Goal: Information Seeking & Learning: Learn about a topic

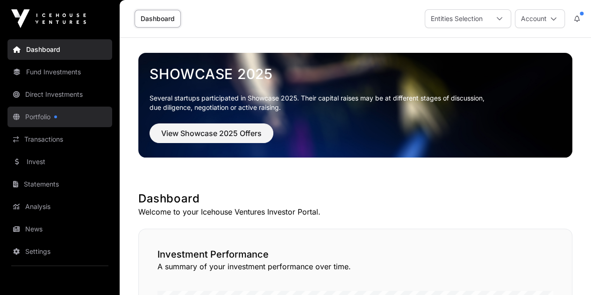
click at [37, 113] on link "Portfolio" at bounding box center [59, 117] width 105 height 21
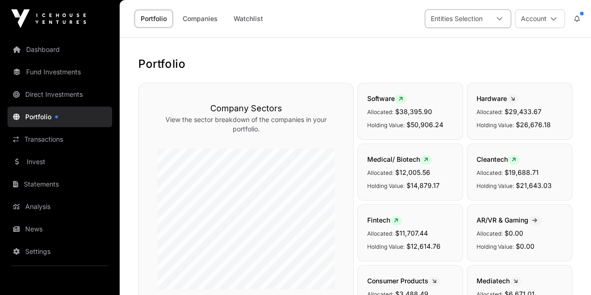
click at [455, 20] on div "Entities Selection" at bounding box center [456, 19] width 63 height 18
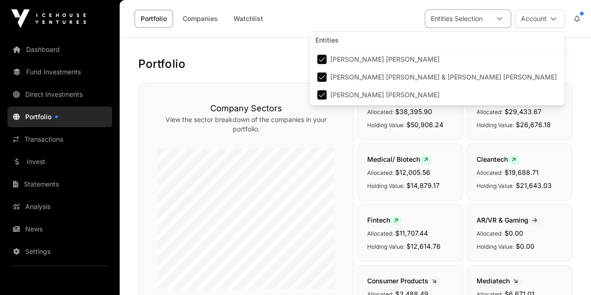
click at [465, 14] on div "Entities Selection" at bounding box center [456, 19] width 63 height 18
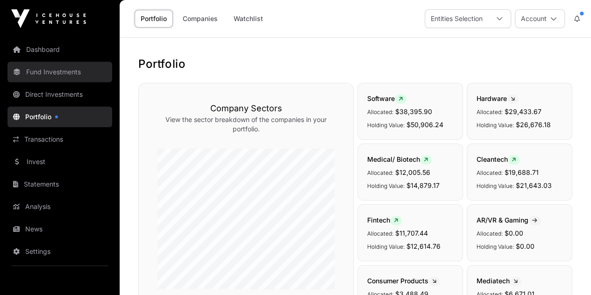
click at [65, 71] on link "Fund Investments" at bounding box center [59, 72] width 105 height 21
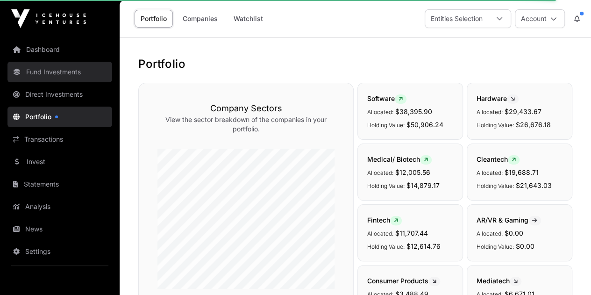
click at [65, 71] on link "Fund Investments" at bounding box center [59, 72] width 105 height 21
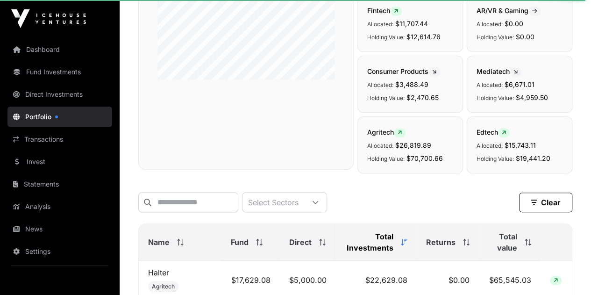
scroll to position [0, 0]
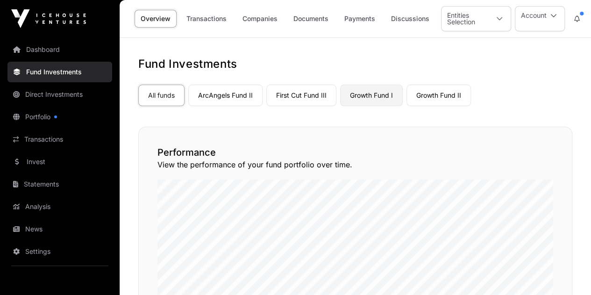
click at [382, 92] on link "Growth Fund I" at bounding box center [371, 95] width 63 height 21
